Goal: Transaction & Acquisition: Register for event/course

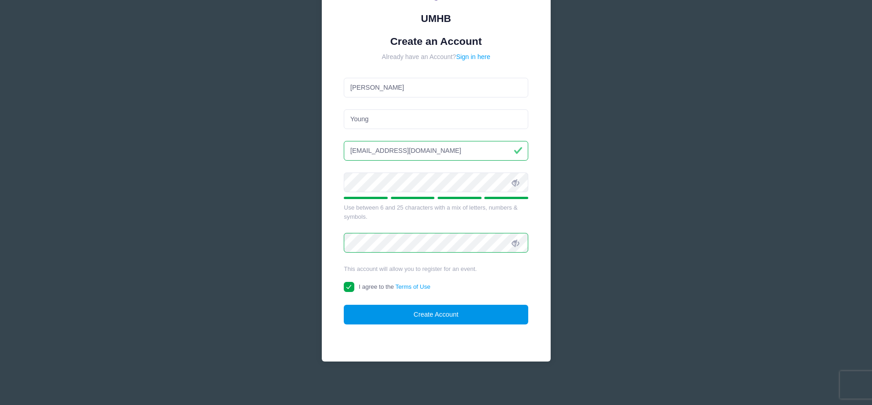
click at [416, 318] on button "Create Account" at bounding box center [436, 315] width 185 height 20
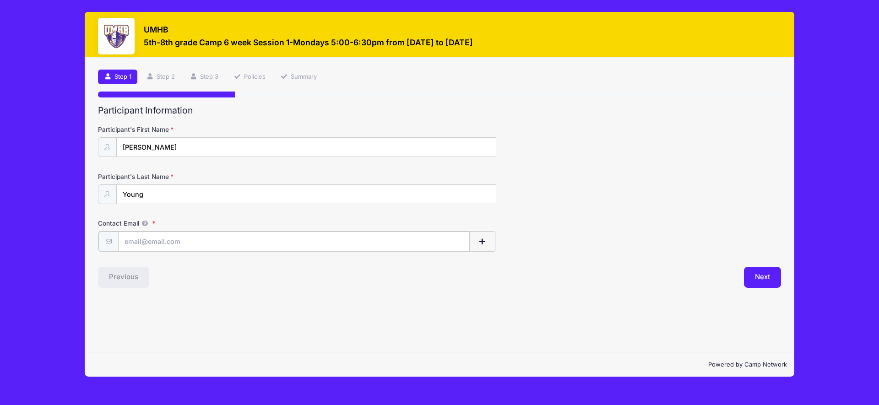
click at [152, 243] on input "Contact Email" at bounding box center [294, 242] width 352 height 20
type input "[EMAIL_ADDRESS][DOMAIN_NAME]"
click at [308, 302] on div "Step 1 /7 Step 1 Step 2 Step 3 Policies Summary Participant Information Partici…" at bounding box center [440, 205] width 710 height 295
click at [753, 278] on button "Next" at bounding box center [762, 276] width 37 height 21
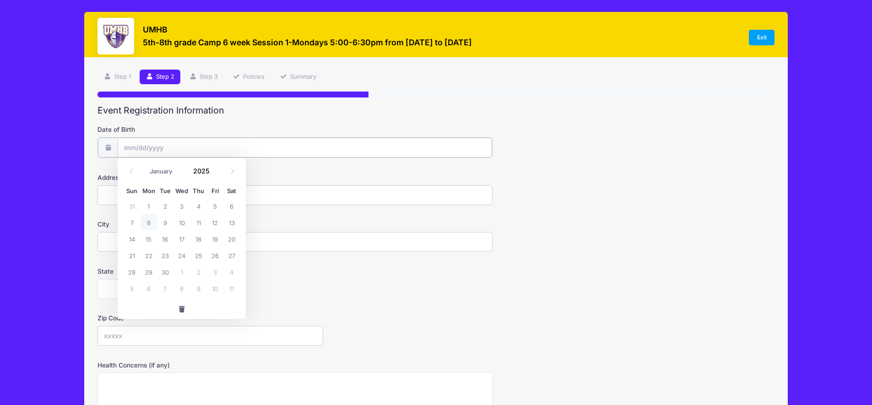
click at [127, 147] on input "Date of Birth" at bounding box center [305, 148] width 375 height 20
click at [127, 145] on input "Date of Birth" at bounding box center [305, 148] width 375 height 20
click at [198, 174] on input "2025" at bounding box center [204, 171] width 30 height 14
type input "2014"
click at [232, 175] on span at bounding box center [232, 172] width 15 height 16
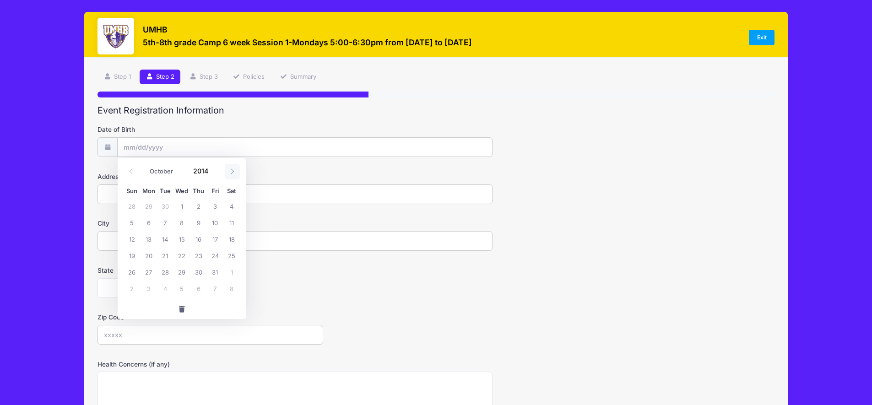
click at [232, 175] on span at bounding box center [232, 172] width 15 height 16
select select "10"
click at [169, 239] on span "11" at bounding box center [165, 239] width 16 height 16
click at [133, 149] on input "11/11/2014" at bounding box center [305, 148] width 375 height 20
click at [202, 223] on span "6" at bounding box center [198, 222] width 16 height 16
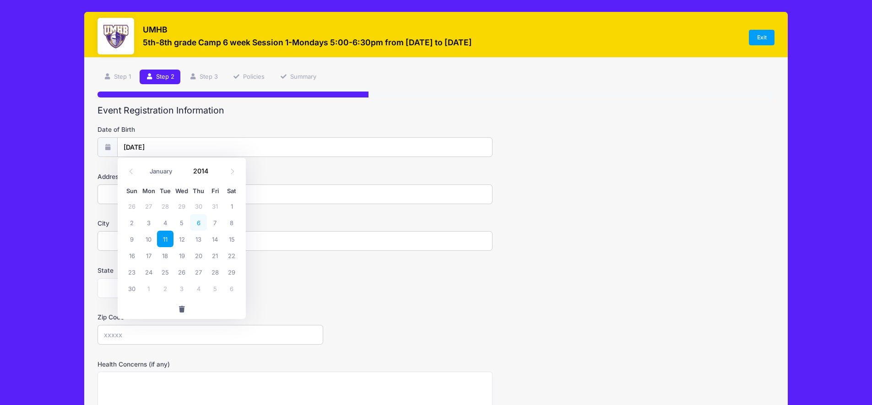
type input "11/06/2014"
type input "1700 Hillside Drive"
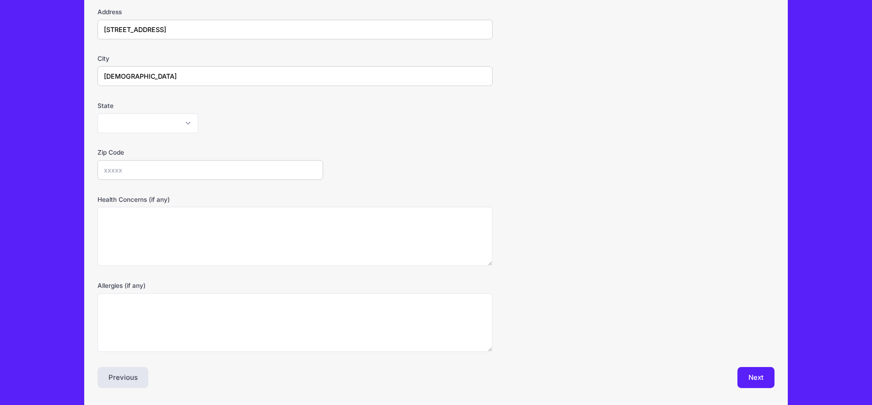
type input "Temple"
select select "TX"
type input "76502"
click at [237, 220] on textarea "Health Concerns (if any)" at bounding box center [295, 236] width 395 height 59
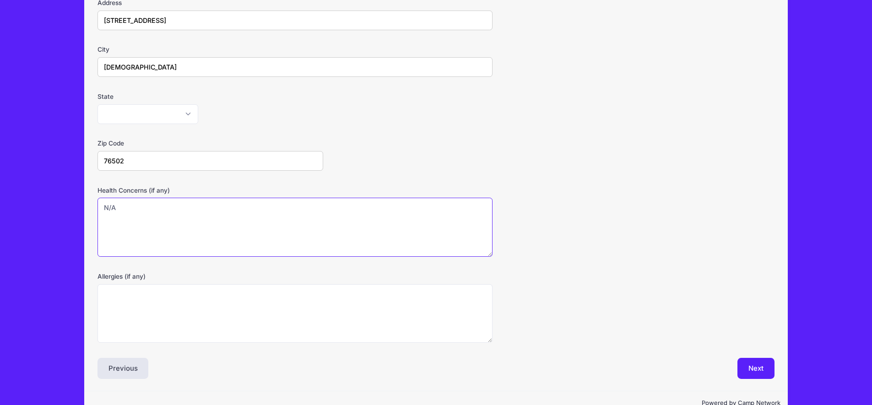
scroll to position [193, 0]
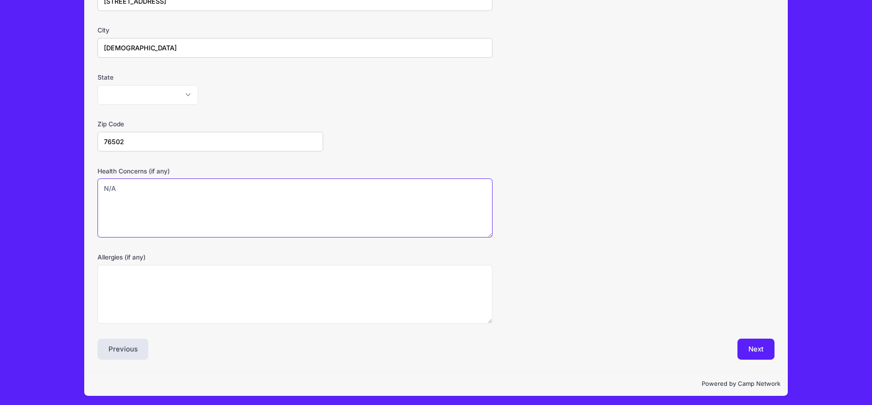
type textarea "N/A"
click at [242, 285] on textarea "Allergies (if any)" at bounding box center [295, 294] width 395 height 59
type textarea "N/A"
click at [652, 232] on div "Health Concerns (if any) N/A" at bounding box center [436, 202] width 677 height 71
click at [754, 341] on button "Next" at bounding box center [756, 349] width 37 height 21
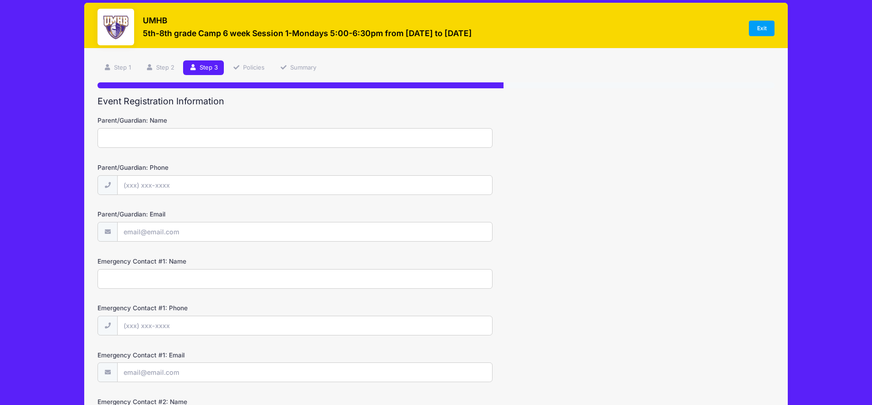
scroll to position [0, 0]
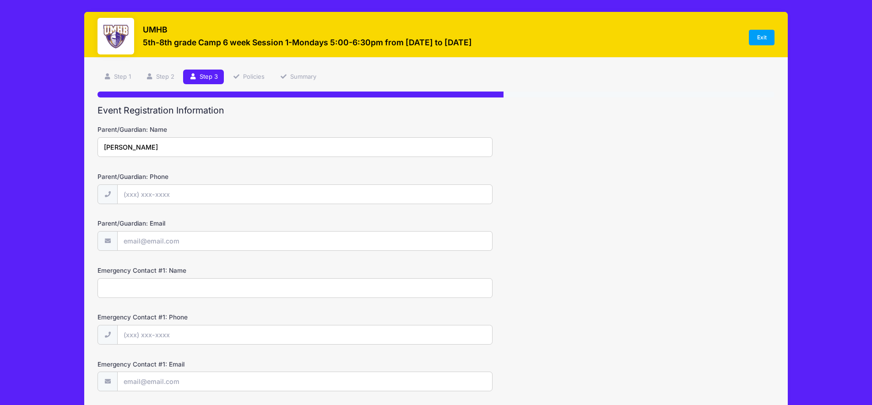
type input "Angela Young"
type input "(254) 654-9848"
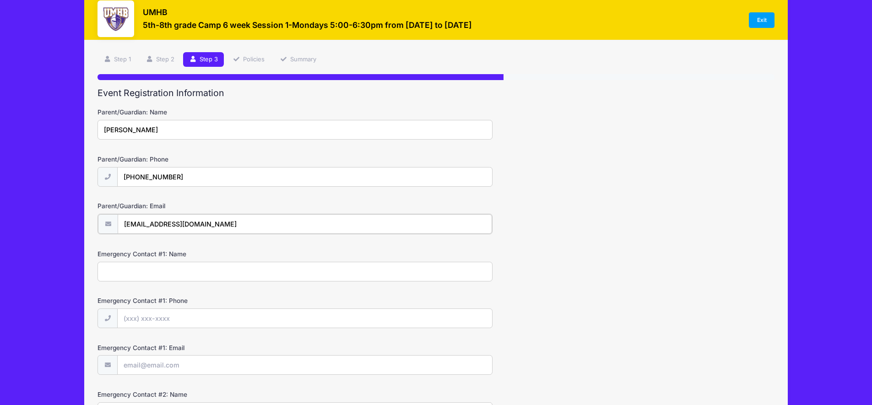
scroll to position [39, 0]
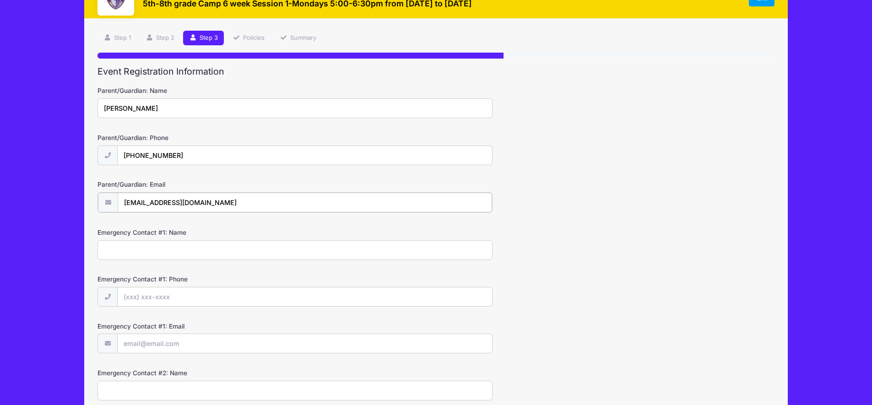
type input "[EMAIL_ADDRESS][DOMAIN_NAME]"
type input "Angela Young"
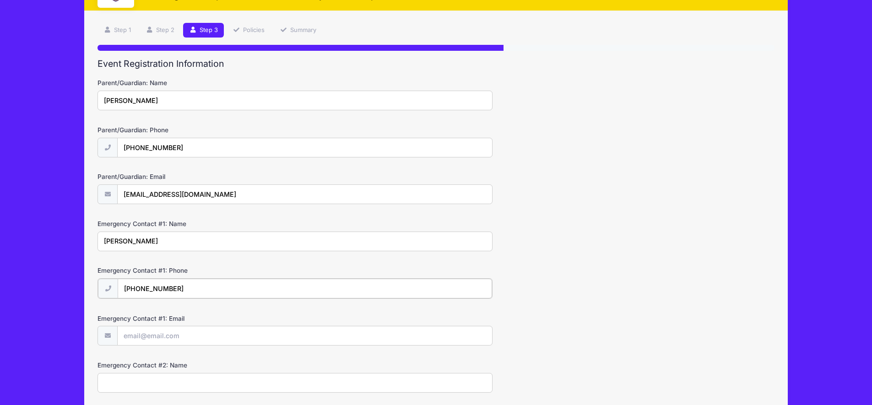
scroll to position [121, 0]
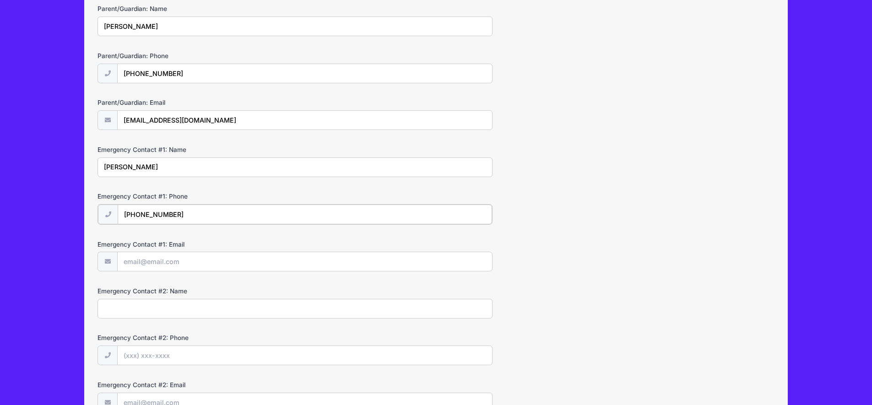
type input "(254) 654-9848"
type input "[EMAIL_ADDRESS][DOMAIN_NAME]"
click at [193, 295] on div "Emergency Contact #2: Name" at bounding box center [436, 302] width 677 height 32
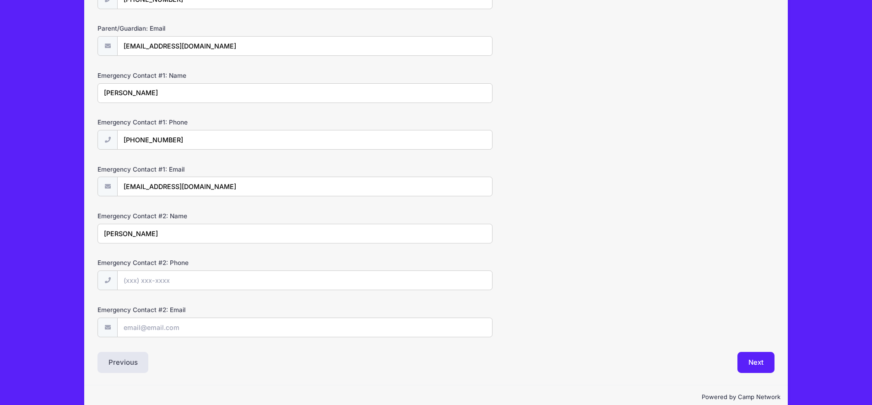
scroll to position [208, 0]
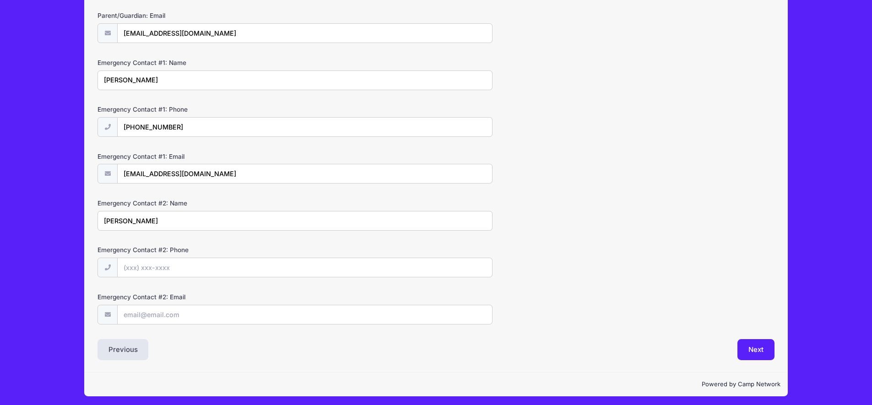
type input "Trevor Young"
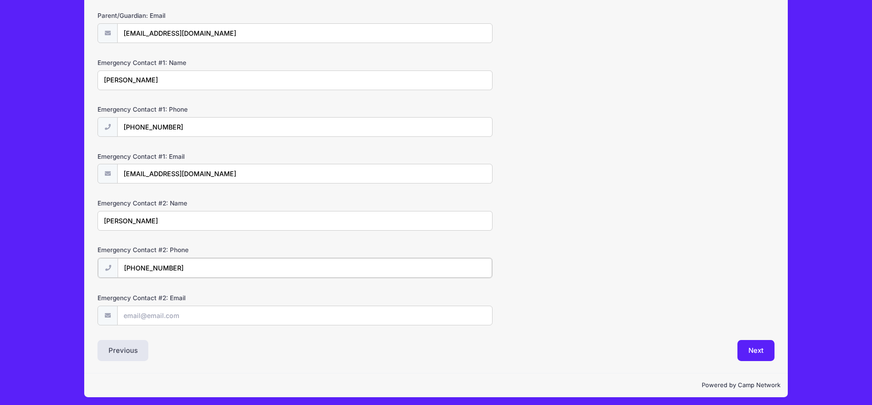
type input "(214) 952-1988"
type input "t.d.young620@gmail.com"
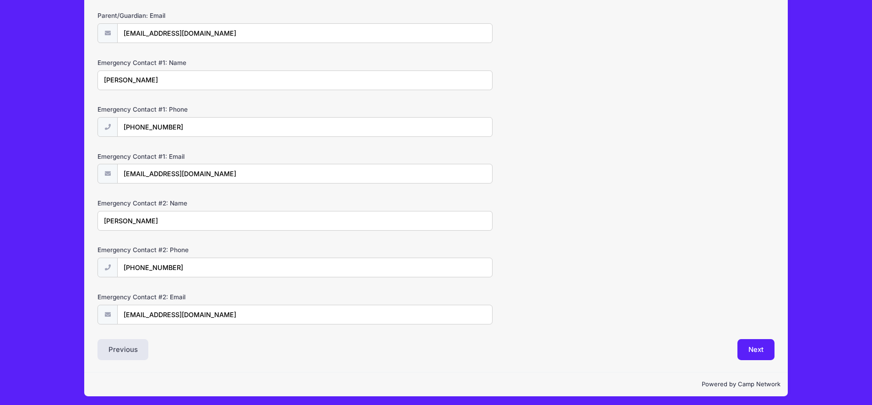
click at [634, 258] on div "Emergency Contact #2: Phone (214) 952-1988" at bounding box center [436, 261] width 677 height 32
click at [762, 351] on button "Next" at bounding box center [756, 349] width 37 height 21
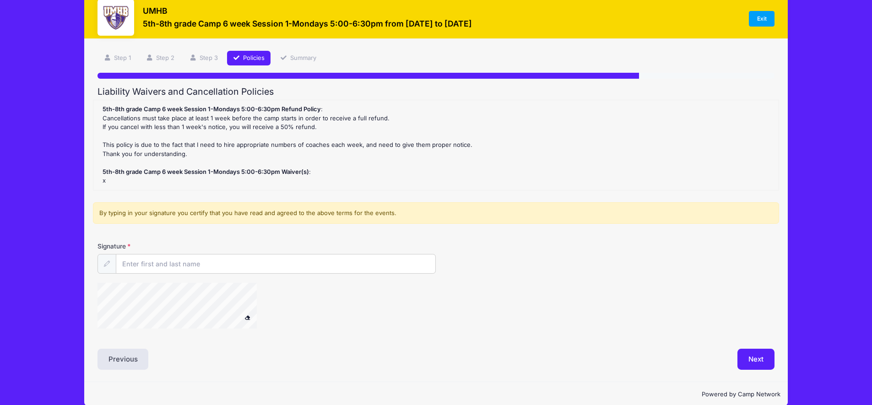
scroll to position [0, 0]
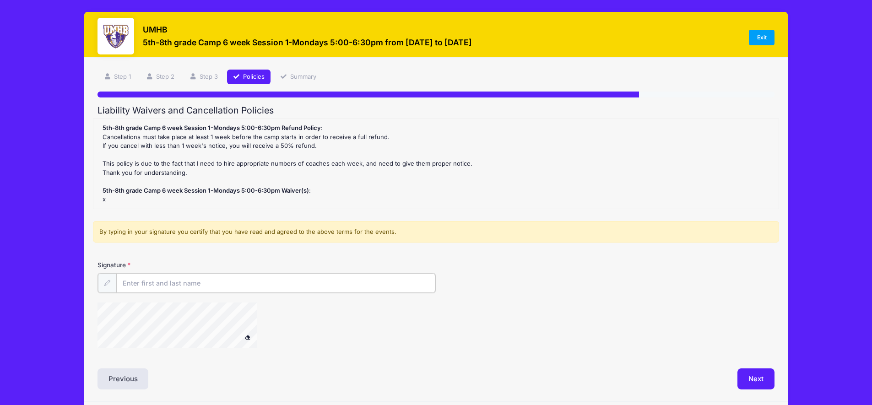
click at [155, 281] on input "Signature" at bounding box center [276, 283] width 320 height 20
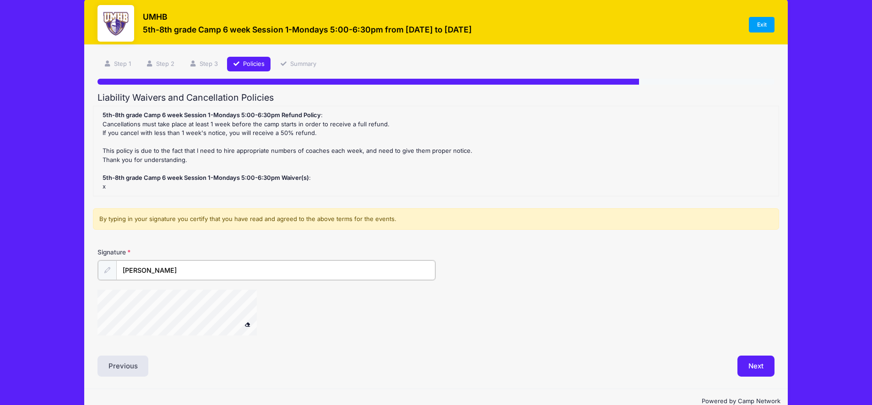
scroll to position [27, 0]
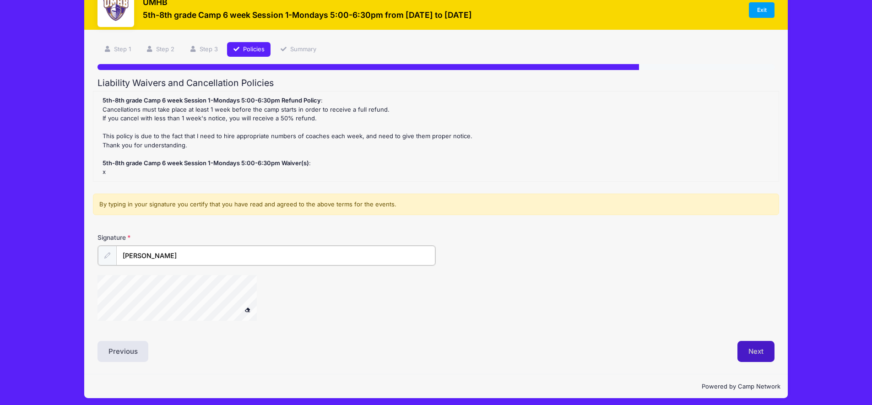
type input "Angela Young"
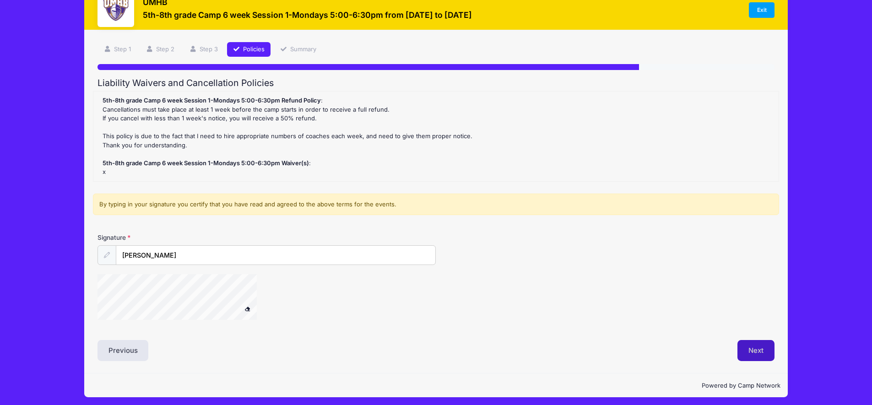
click at [756, 349] on button "Next" at bounding box center [756, 350] width 37 height 21
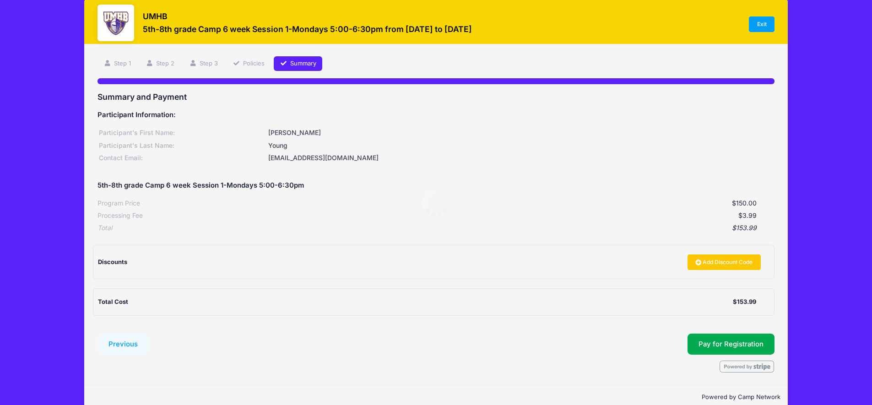
scroll to position [0, 0]
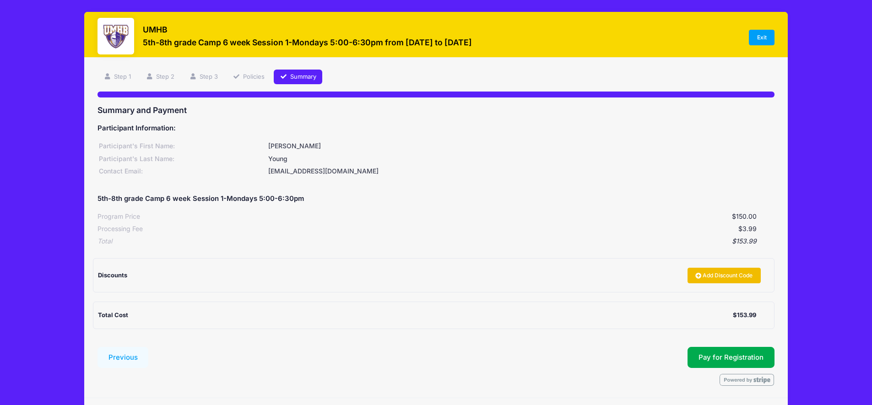
click at [718, 268] on link "Add Discount Code" at bounding box center [724, 276] width 73 height 16
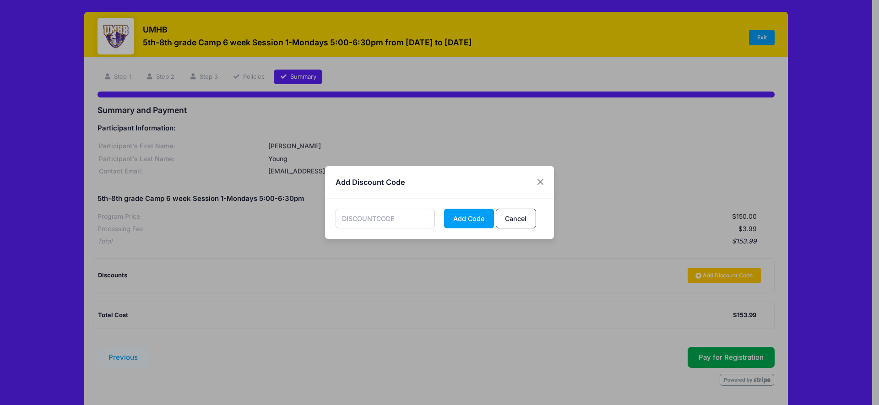
click at [390, 223] on input "text" at bounding box center [386, 219] width 100 height 20
click at [540, 181] on button "Close" at bounding box center [540, 182] width 16 height 16
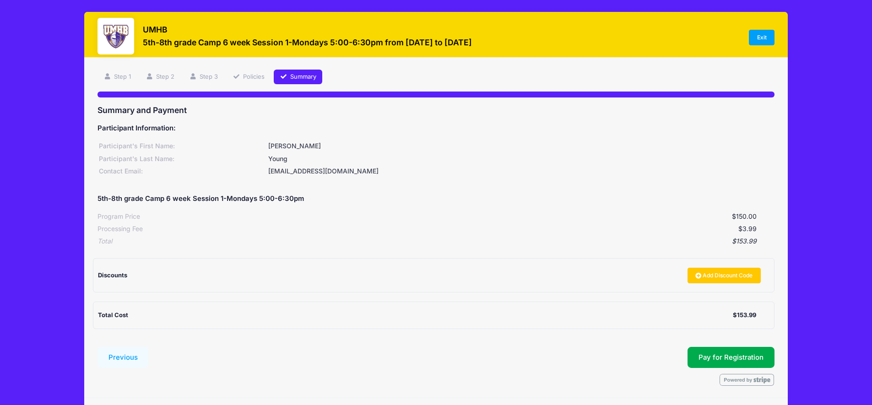
click at [822, 257] on div "UMHB 5th-8th grade Camp 6 week Session 1-Mondays 5:00-6:30pm from 08/25 to 09/2…" at bounding box center [436, 217] width 845 height 434
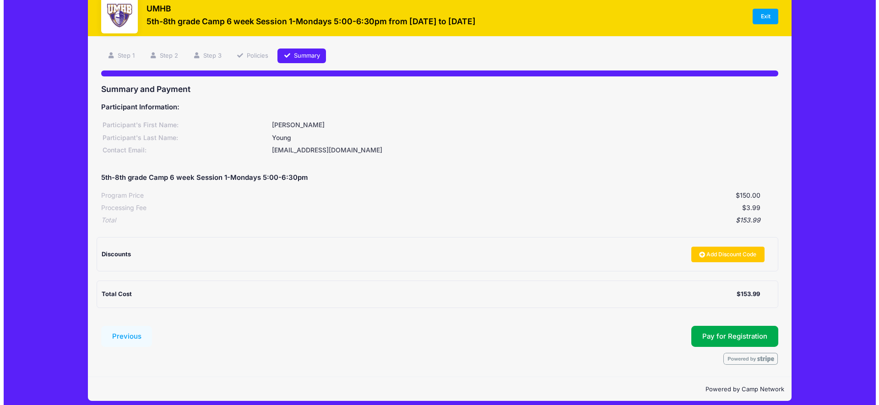
scroll to position [24, 0]
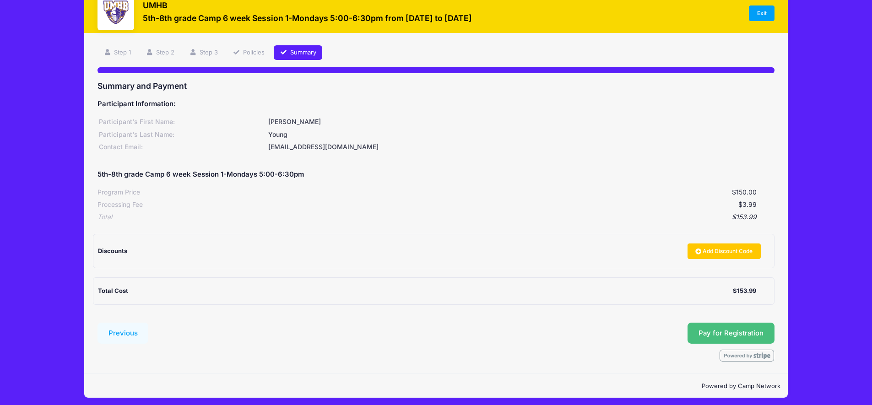
click at [707, 327] on button "Pay for Registration" at bounding box center [731, 333] width 87 height 21
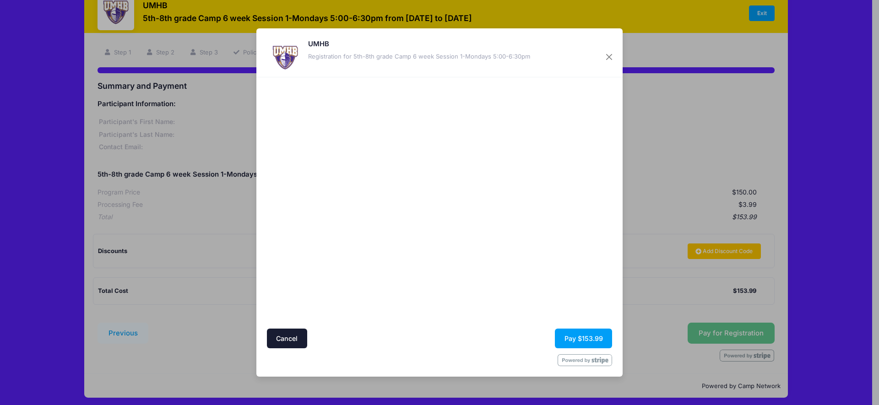
click at [573, 269] on div at bounding box center [528, 203] width 168 height 243
click at [593, 339] on button "Pay $153.99" at bounding box center [583, 339] width 57 height 20
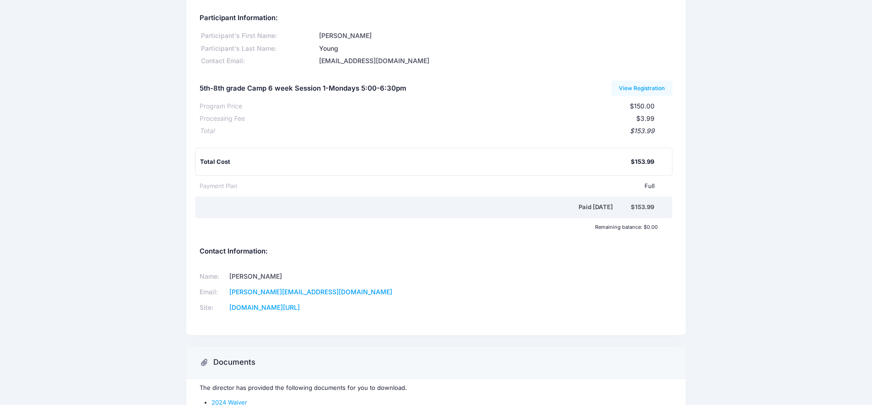
scroll to position [95, 0]
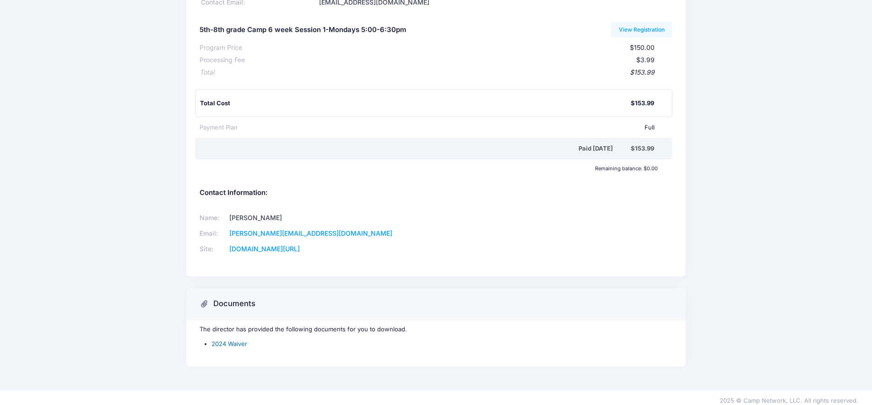
click at [238, 340] on link "2024 Waiver" at bounding box center [230, 343] width 36 height 7
click at [801, 183] on div "UMHB Participant Information: Participant's First Name: Isaac Participant's Las…" at bounding box center [436, 148] width 872 height 462
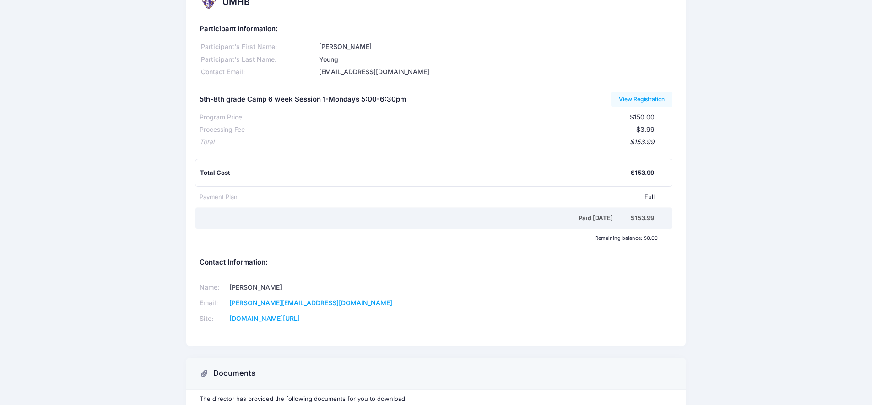
scroll to position [0, 0]
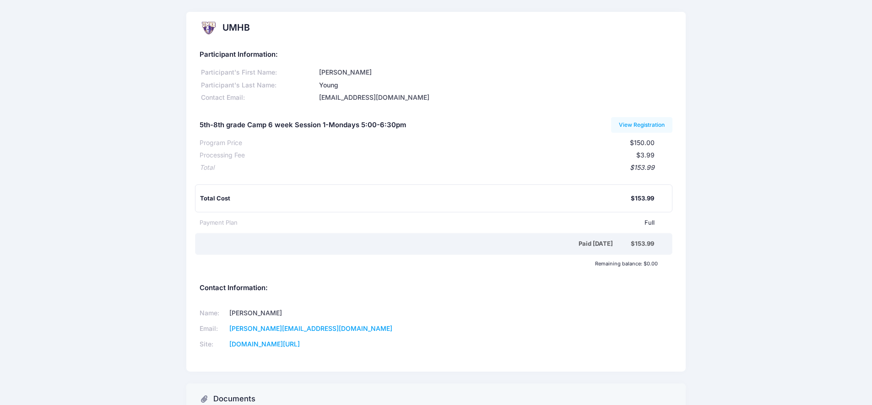
click at [809, 202] on div "UMHB Participant Information: Participant's First Name: Isaac Participant's Las…" at bounding box center [436, 243] width 872 height 462
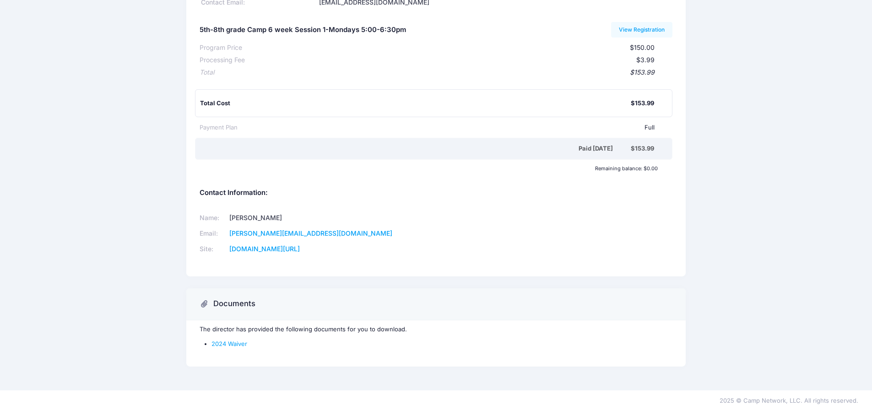
click at [812, 197] on div "UMHB Participant Information: Participant's First Name: Isaac Participant's Las…" at bounding box center [436, 148] width 872 height 462
click at [286, 245] on link "go.umhb.edu/" at bounding box center [264, 249] width 71 height 8
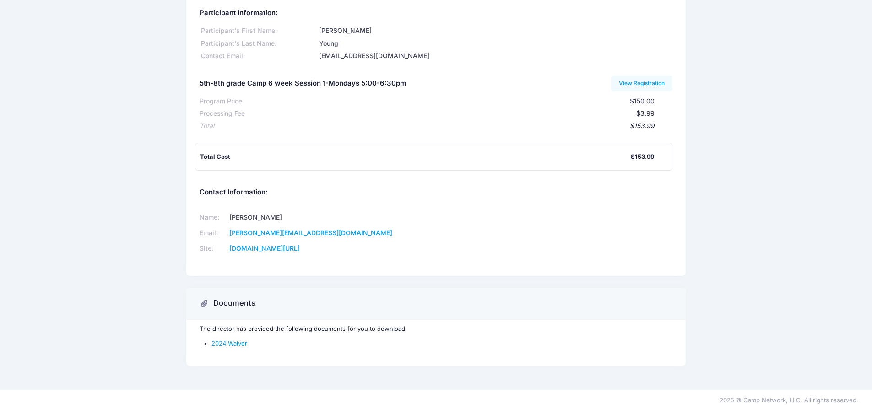
click at [174, 179] on div "UMHB Participant Information: Participant's First Name: [PERSON_NAME]'s Last Na…" at bounding box center [436, 174] width 872 height 408
